Goal: Information Seeking & Learning: Learn about a topic

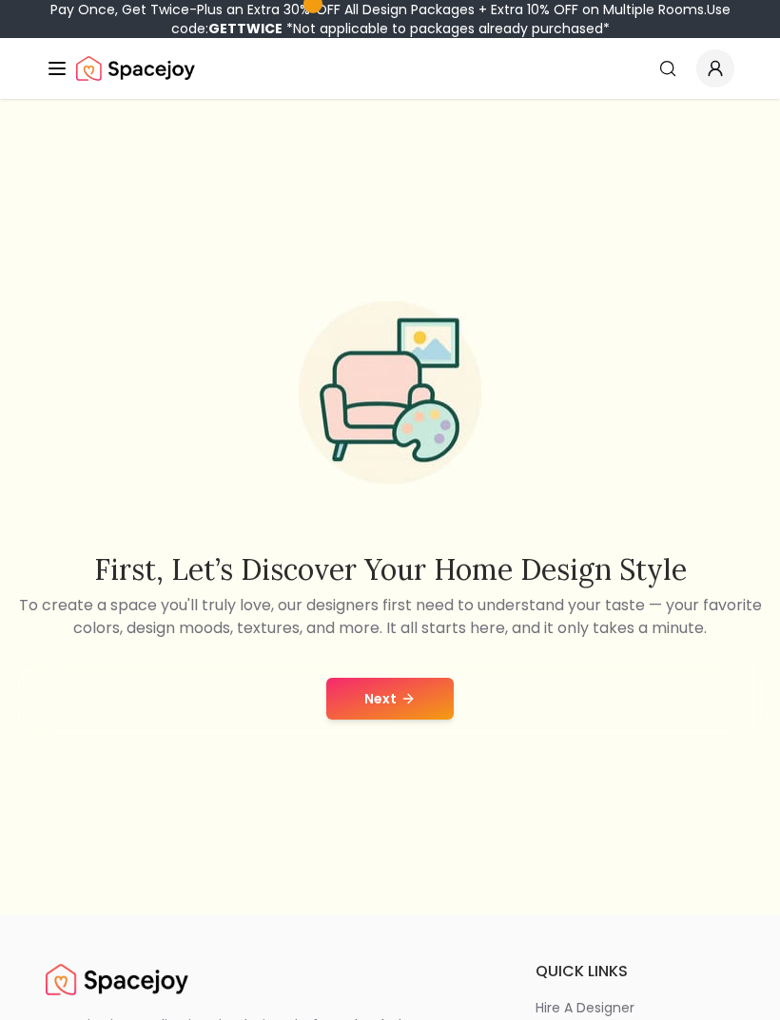
click at [452, 720] on button "Next" at bounding box center [389, 699] width 127 height 42
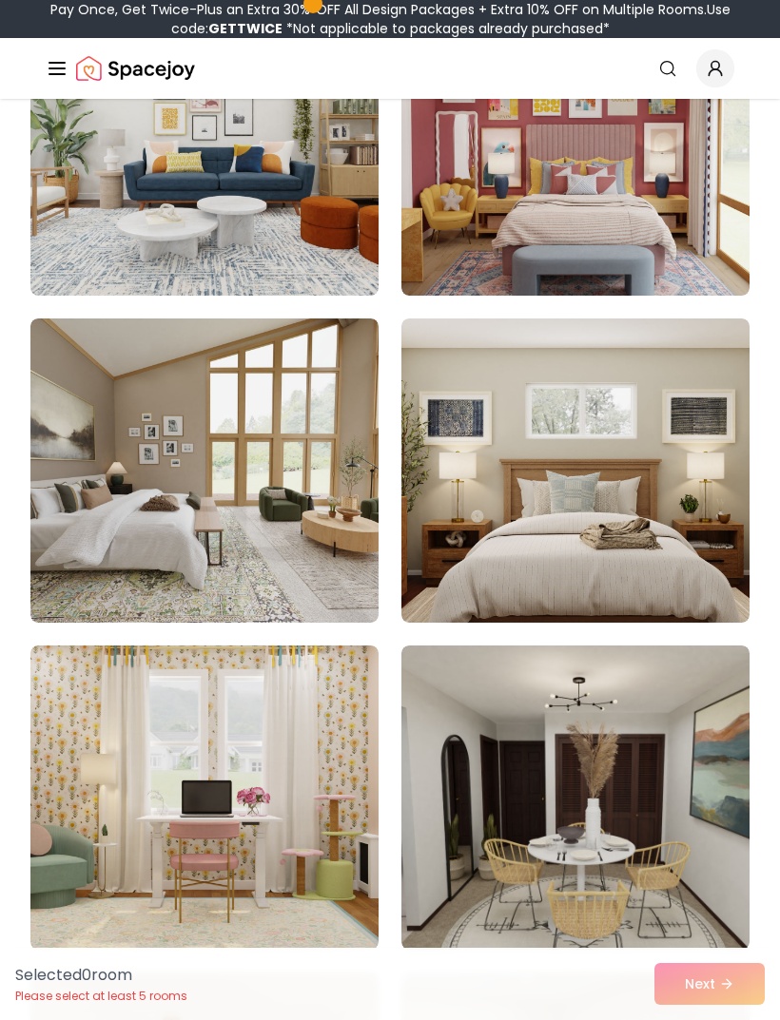
scroll to position [678, 0]
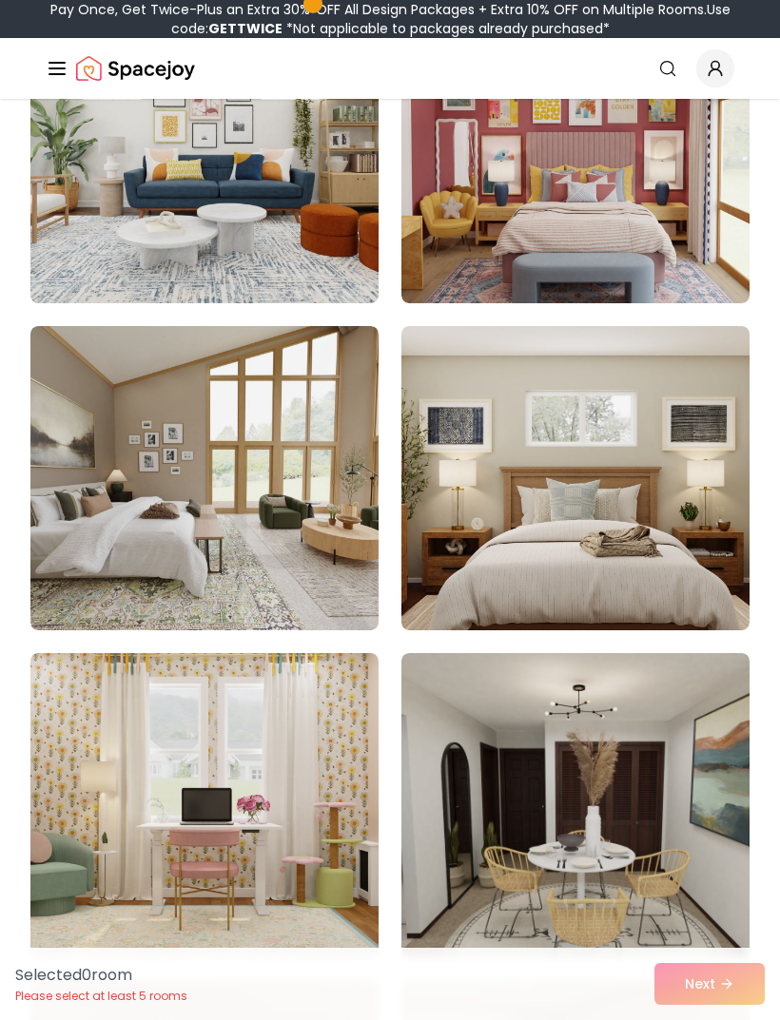
click at [711, 247] on img at bounding box center [575, 151] width 348 height 304
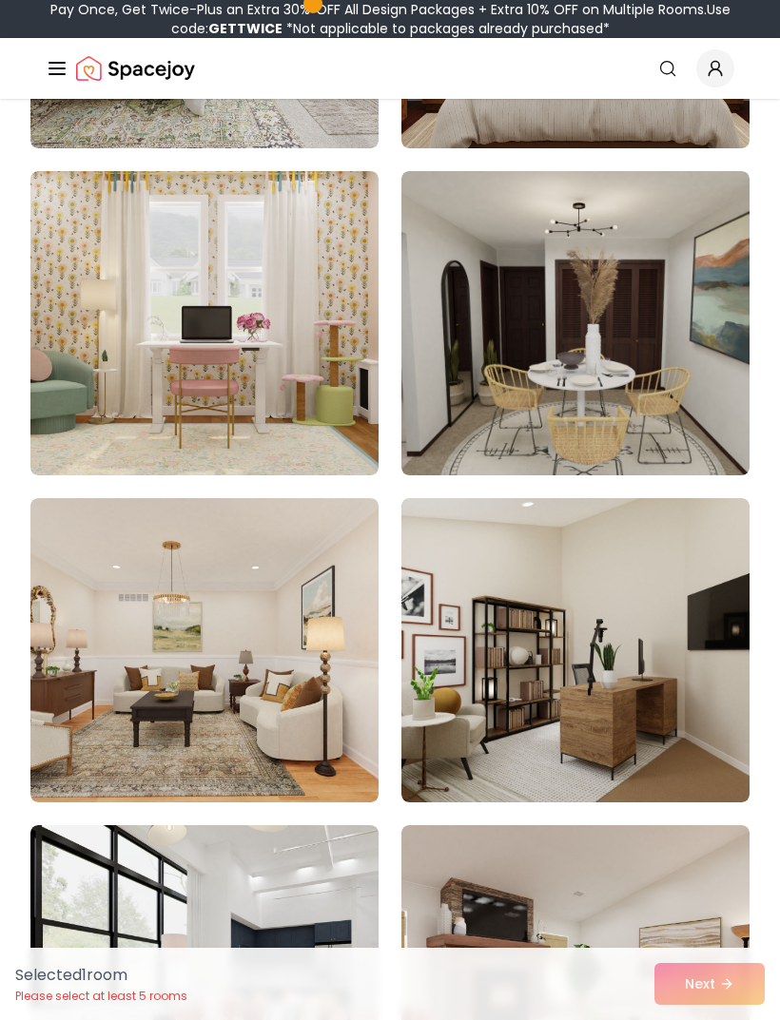
click at [114, 374] on img at bounding box center [204, 323] width 348 height 304
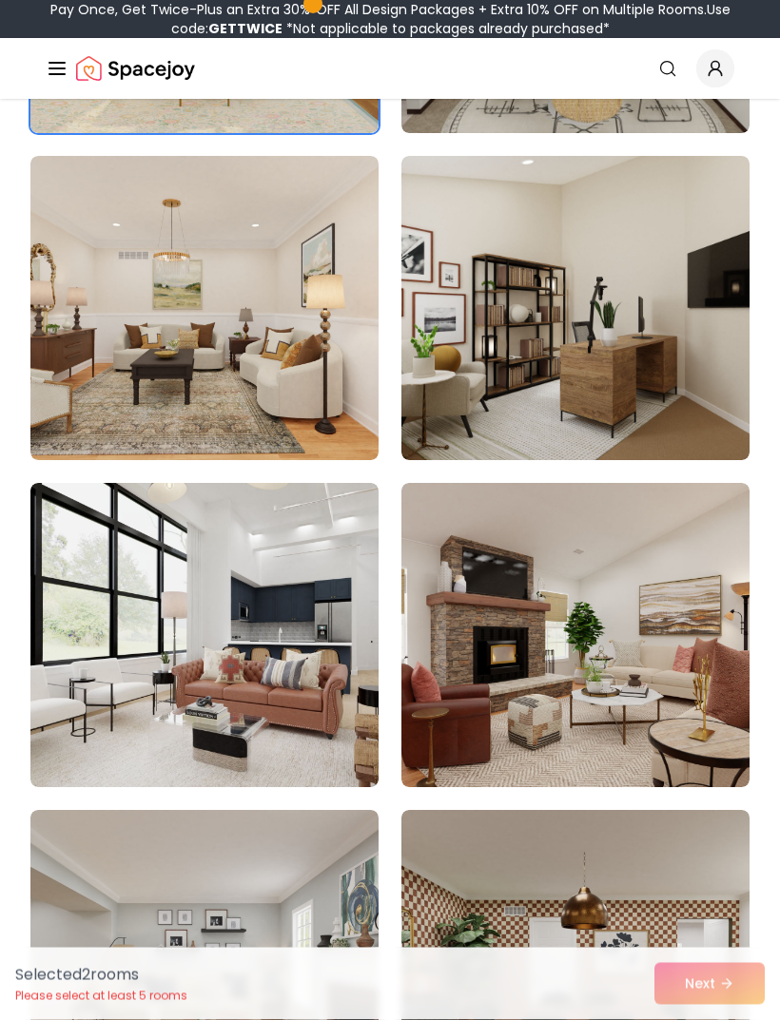
scroll to position [1503, 0]
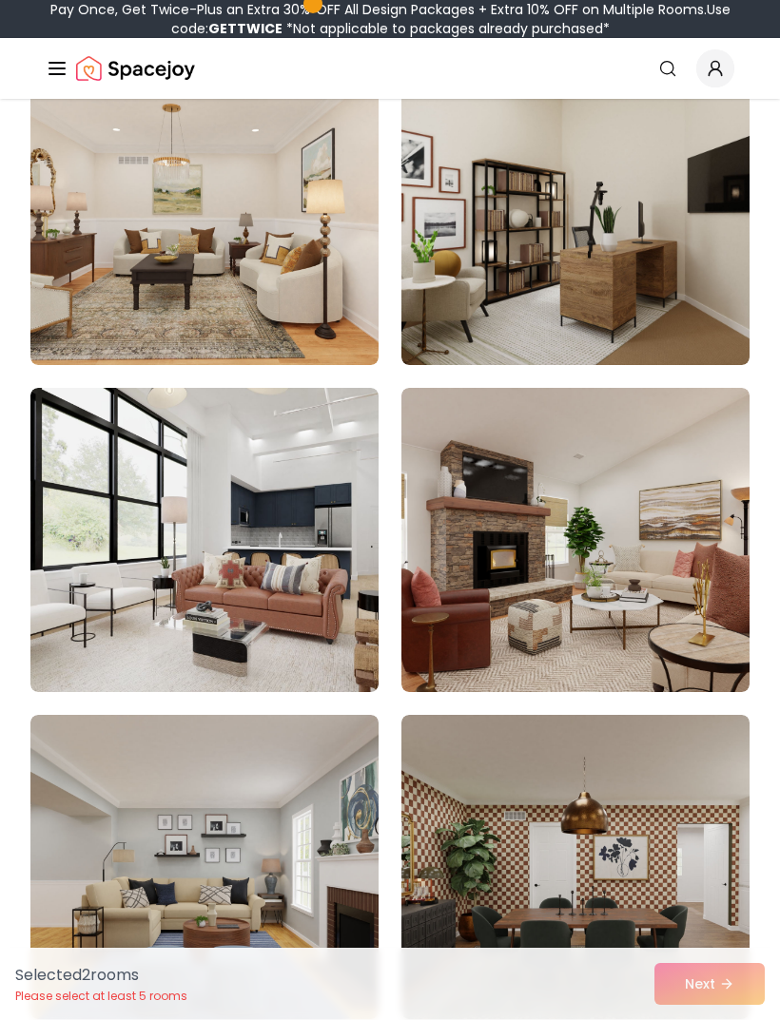
click at [700, 236] on img at bounding box center [575, 213] width 348 height 304
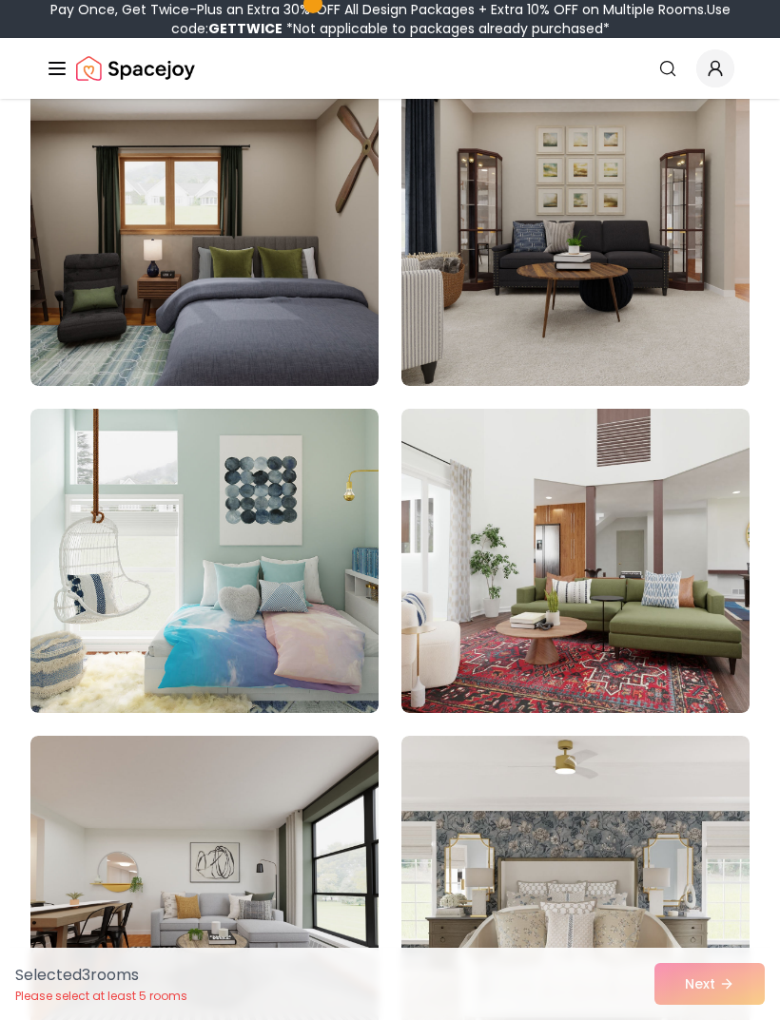
scroll to position [2922, 0]
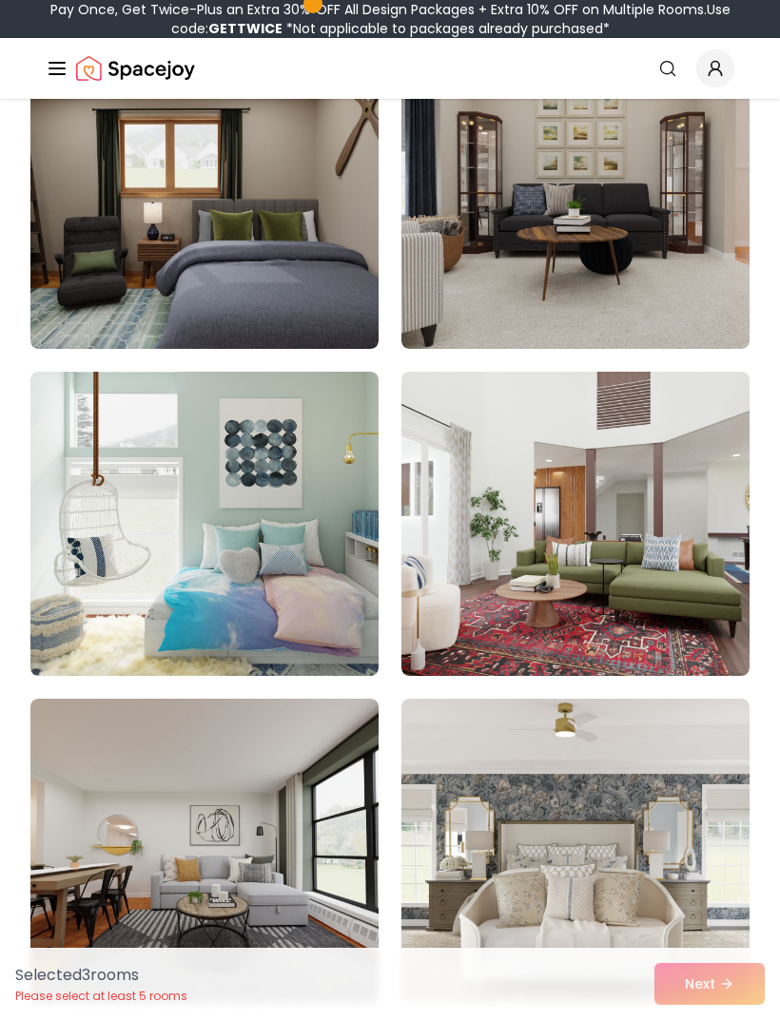
click at [733, 1019] on div "Selected 3 room s Please select at least 5 rooms Next" at bounding box center [390, 984] width 780 height 72
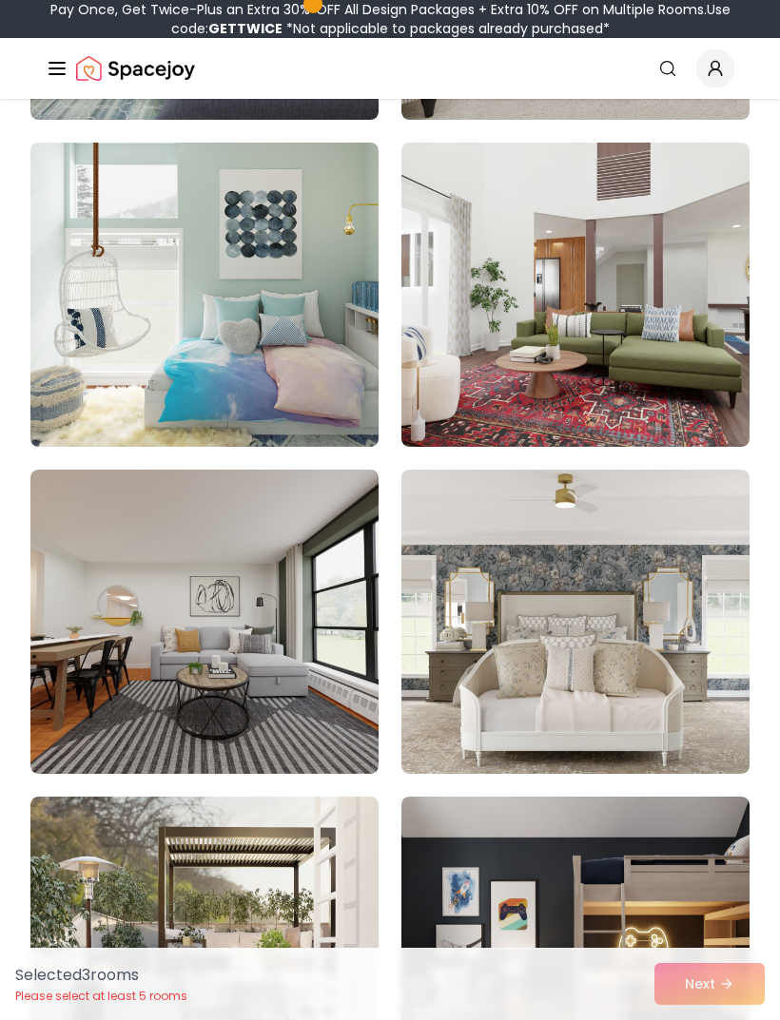
click at [93, 385] on img at bounding box center [204, 295] width 348 height 304
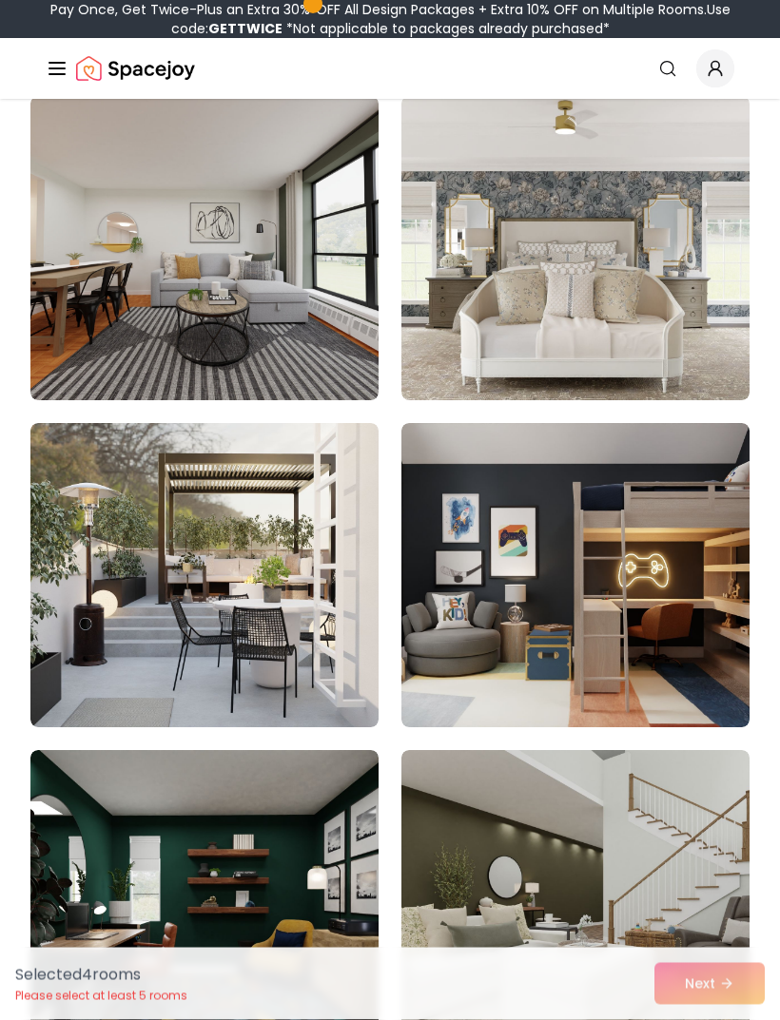
scroll to position [3528, 0]
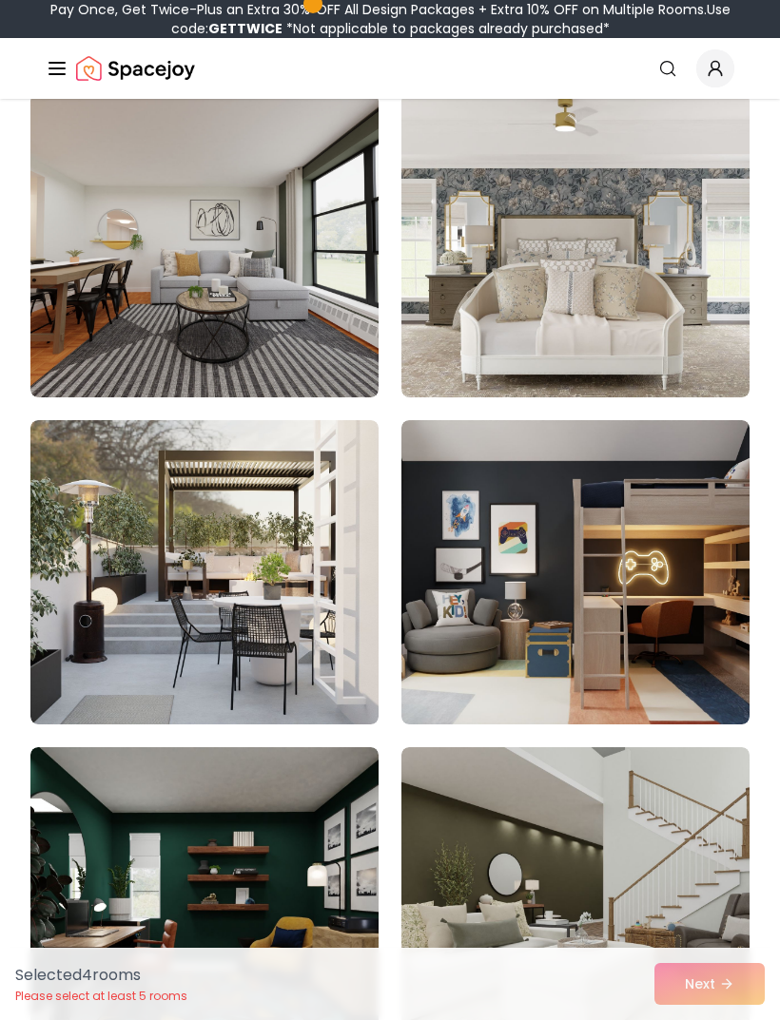
click at [712, 660] on img at bounding box center [575, 572] width 348 height 304
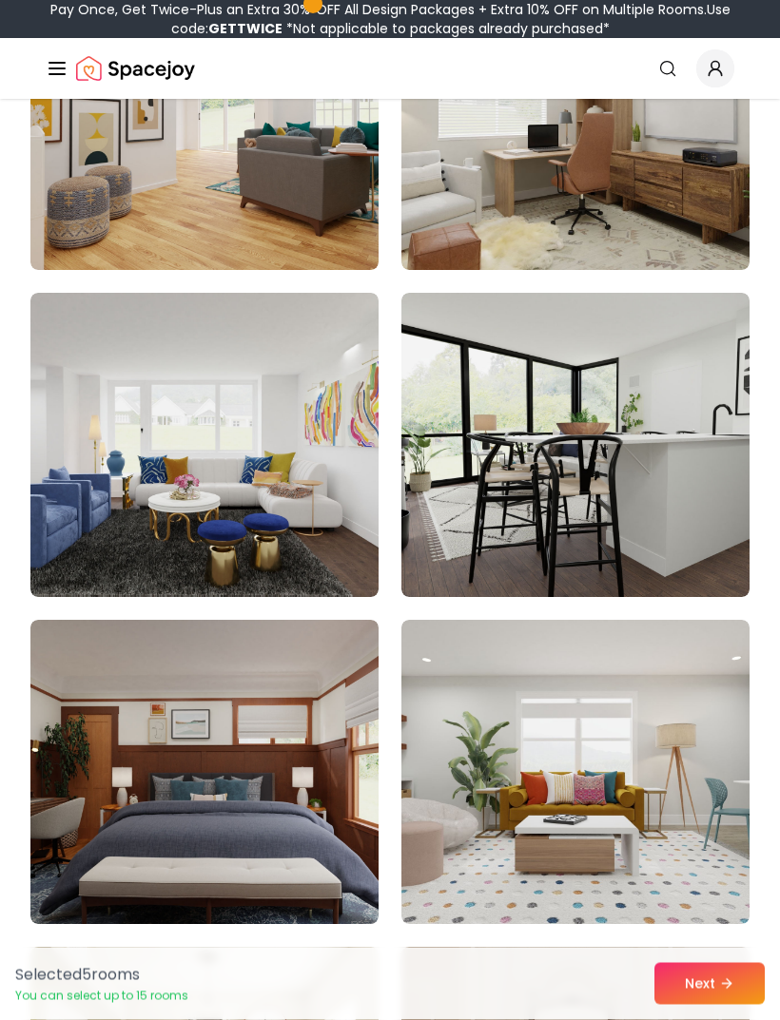
scroll to position [5618, 0]
click at [740, 1005] on button "Next" at bounding box center [709, 984] width 110 height 42
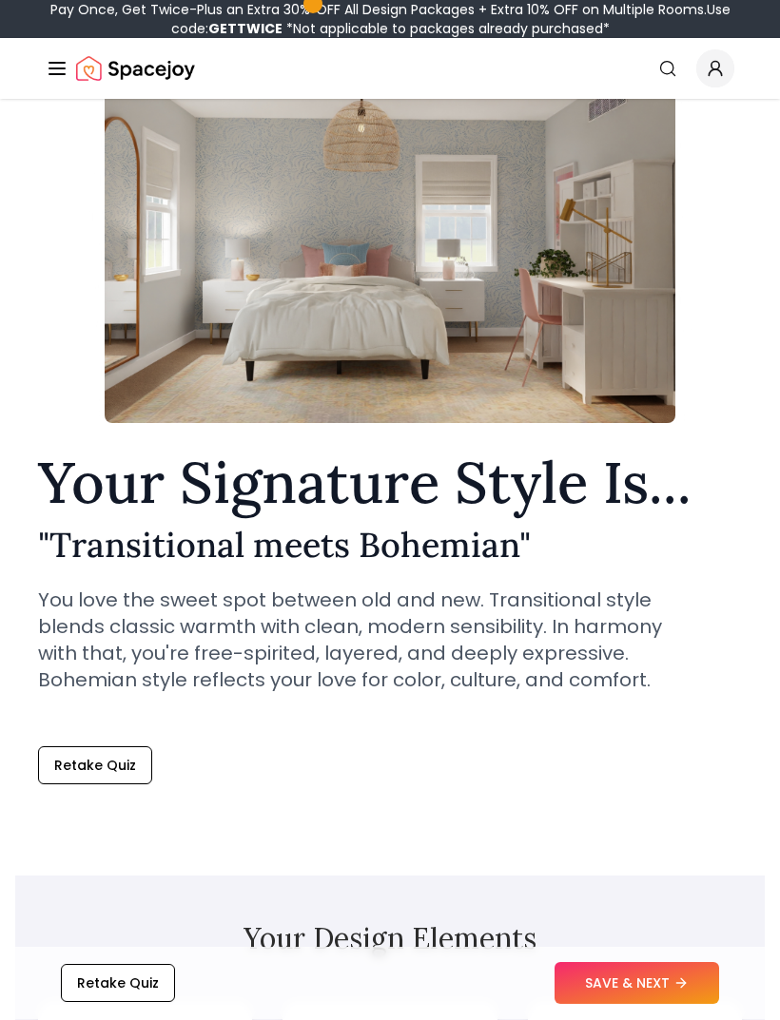
scroll to position [120, 0]
